Goal: Task Accomplishment & Management: Use online tool/utility

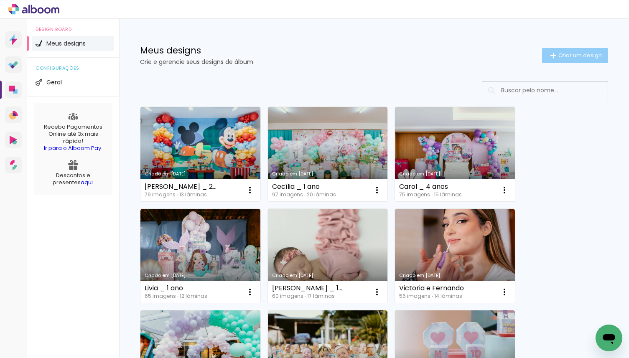
click at [562, 55] on span "Criar um design" at bounding box center [580, 55] width 43 height 5
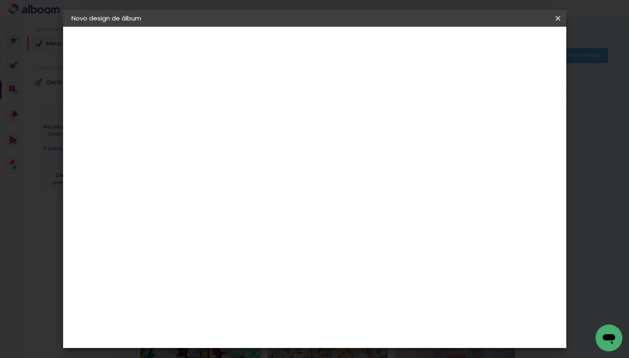
click at [208, 114] on input at bounding box center [208, 112] width 0 height 13
paste input "[PERSON_NAME] _ 2 anos"
type input "[PERSON_NAME] _ 2 anos"
type paper-input "[PERSON_NAME] _ 2 anos"
click at [0, 0] on slot "Avançar" at bounding box center [0, 0] width 0 height 0
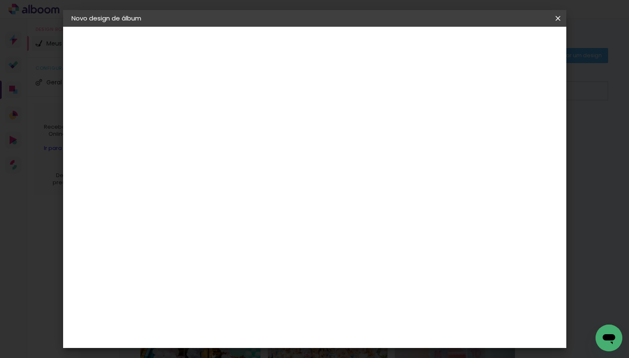
click at [0, 0] on slot "[PERSON_NAME] _ 2 anos" at bounding box center [0, 0] width 0 height 0
click at [208, 115] on input "[PERSON_NAME] _ 2 anos" at bounding box center [208, 112] width 0 height 13
click at [0, 0] on slot "Avançar" at bounding box center [0, 0] width 0 height 0
click at [272, 156] on input at bounding box center [229, 159] width 84 height 10
type input "mati"
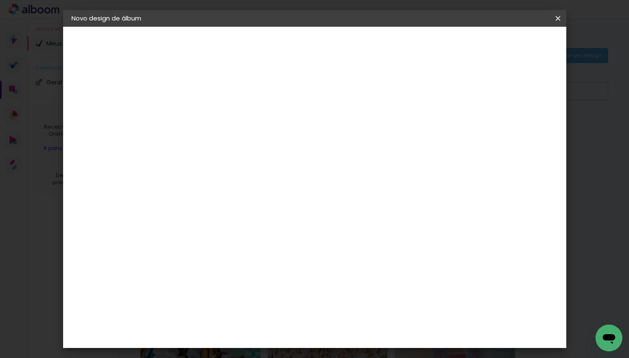
type paper-input "mati"
click at [215, 198] on div "Encadernadora [GEOGRAPHIC_DATA] [GEOGRAPHIC_DATA] [GEOGRAPHIC_DATA] [GEOGRAPHIC…" at bounding box center [221, 142] width 74 height 122
click at [224, 190] on div "Matias Encadernações" at bounding box center [227, 190] width 51 height 13
click at [0, 0] on slot "Avançar" at bounding box center [0, 0] width 0 height 0
click at [254, 135] on paper-input-container "Linha" at bounding box center [229, 145] width 49 height 21
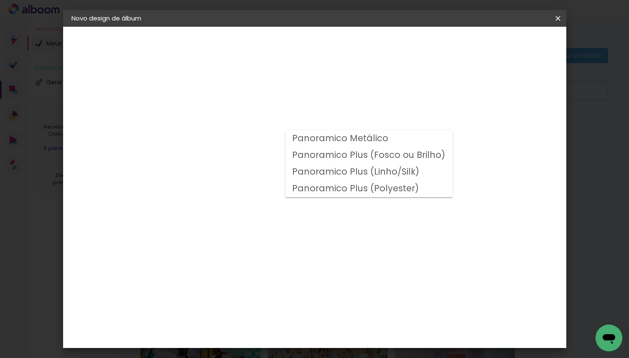
click at [0, 0] on slot "Panoramico Plus (Fosco ou Brilho)" at bounding box center [0, 0] width 0 height 0
type input "Panoramico Plus (Fosco ou Brilho)"
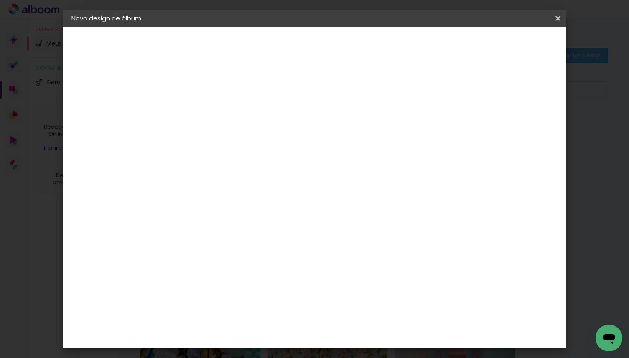
scroll to position [288, 0]
click at [265, 326] on span "25 × 25" at bounding box center [245, 337] width 39 height 22
click at [0, 0] on slot "Avançar" at bounding box center [0, 0] width 0 height 0
click at [505, 81] on div "mm Mostrar sangria" at bounding box center [352, 90] width 336 height 19
click at [0, 0] on slot "Mostrar sangria" at bounding box center [0, 0] width 0 height 0
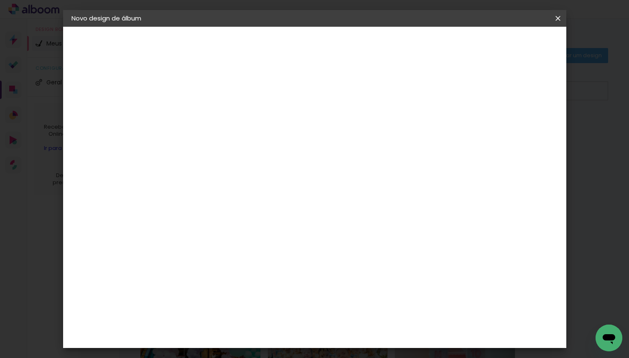
type paper-checkbox "on"
click at [512, 46] on span "Iniciar design" at bounding box center [493, 44] width 38 height 6
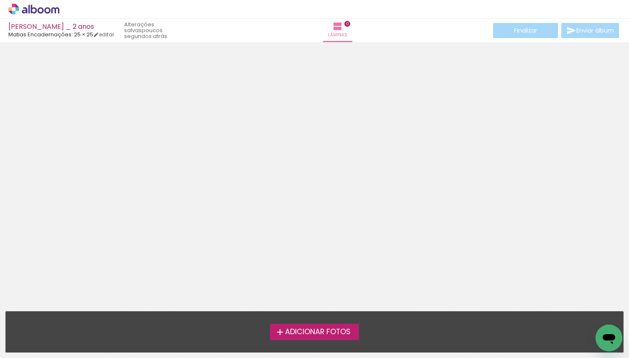
click at [323, 332] on span "Adicionar Fotos" at bounding box center [318, 333] width 66 height 8
click at [0, 0] on input "file" at bounding box center [0, 0] width 0 height 0
